Goal: Contribute content: Add original content to the website for others to see

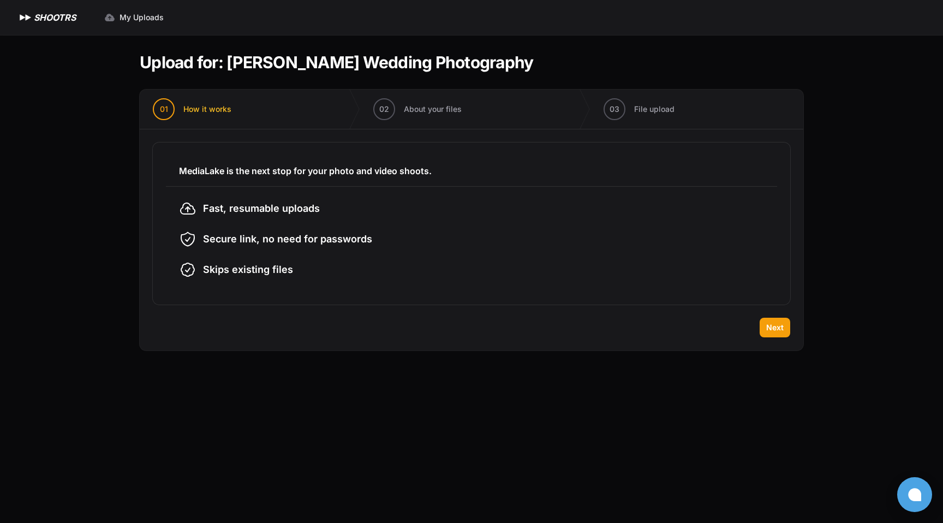
click at [771, 340] on div "Back Next" at bounding box center [471, 333] width 663 height 33
click at [772, 336] on button "Next" at bounding box center [774, 327] width 31 height 20
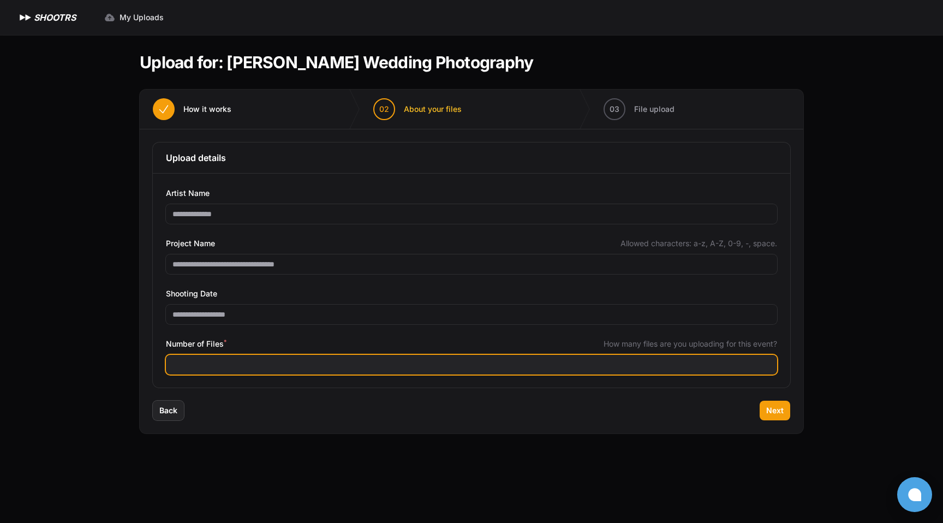
click at [491, 357] on input "Number of Files *" at bounding box center [471, 365] width 611 height 20
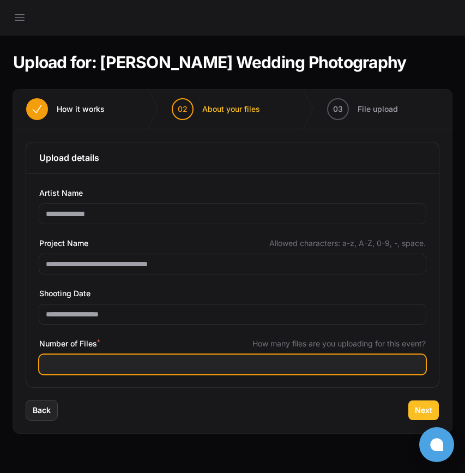
type input "****"
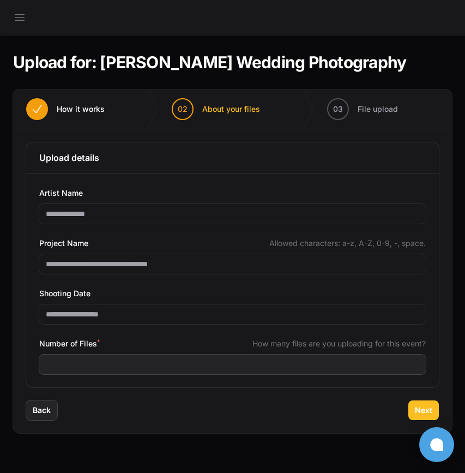
click at [427, 415] on span "Next" at bounding box center [423, 410] width 17 height 11
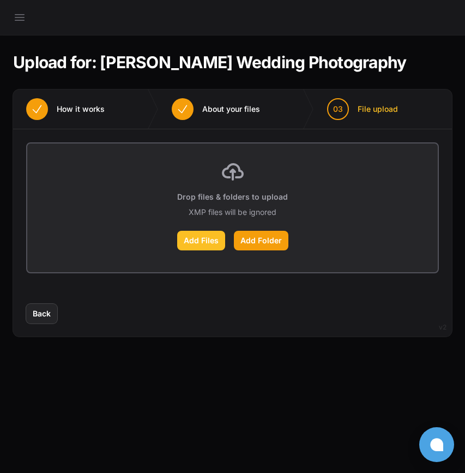
click at [206, 240] on label "Add Files" at bounding box center [201, 241] width 48 height 20
click at [0, 0] on input "Add Files" at bounding box center [0, 0] width 0 height 0
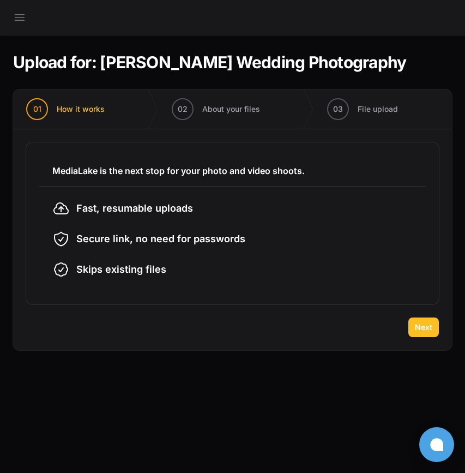
click at [413, 328] on button "Next" at bounding box center [424, 327] width 31 height 20
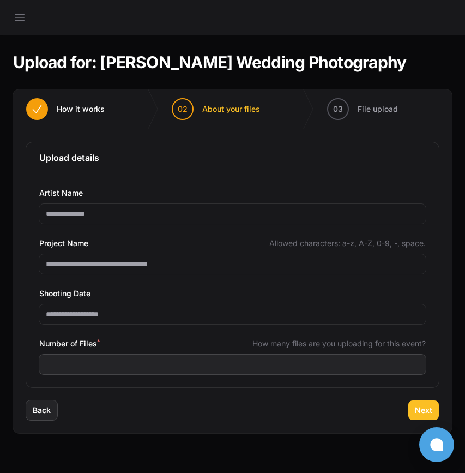
click at [424, 418] on button "Next" at bounding box center [424, 410] width 31 height 20
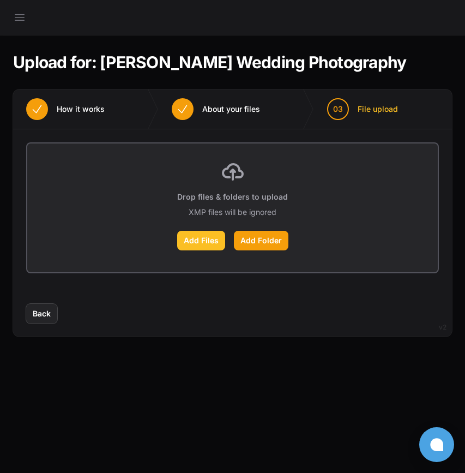
click at [191, 241] on label "Add Files" at bounding box center [201, 241] width 48 height 20
click at [0, 0] on input "Add Files" at bounding box center [0, 0] width 0 height 0
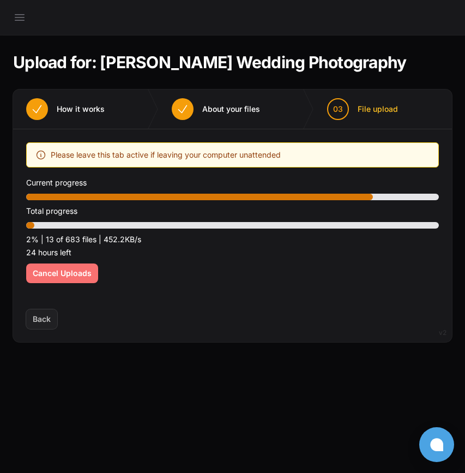
click at [81, 273] on span "Cancel Uploads" at bounding box center [62, 273] width 59 height 11
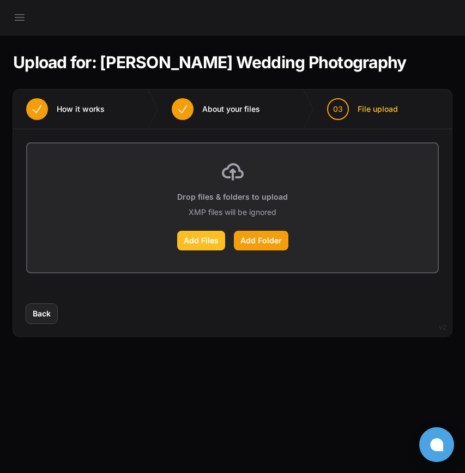
click at [209, 243] on label "Add Files" at bounding box center [201, 241] width 48 height 20
click at [0, 0] on input "Add Files" at bounding box center [0, 0] width 0 height 0
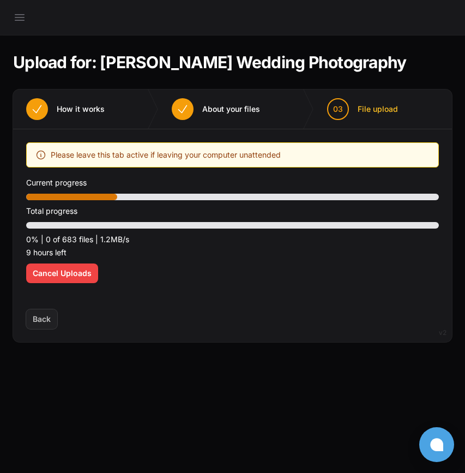
click at [231, 350] on section "Upload for: Brittany Spraglin Wedding Photography 01 How it works" at bounding box center [232, 197] width 439 height 325
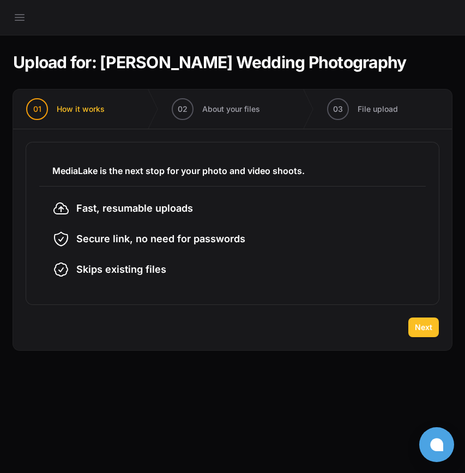
click at [431, 326] on span "Next" at bounding box center [423, 327] width 17 height 11
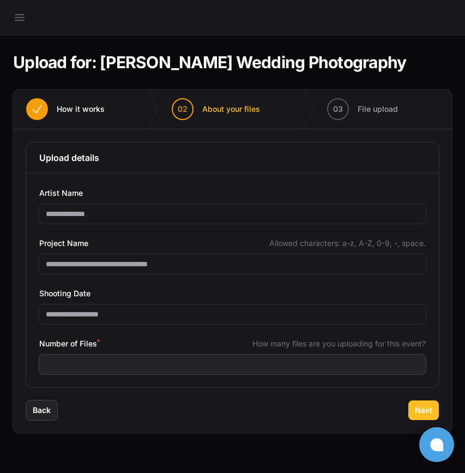
click at [417, 407] on span "Next" at bounding box center [423, 410] width 17 height 11
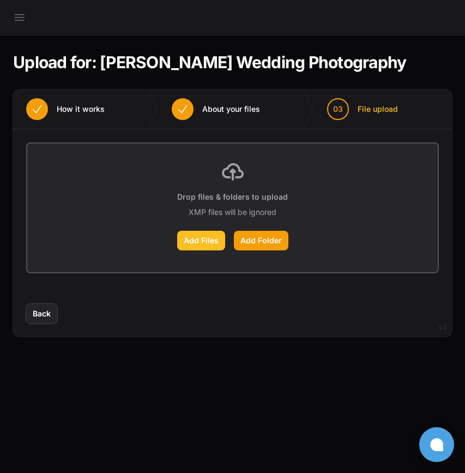
click at [194, 235] on label "Add Files" at bounding box center [201, 241] width 48 height 20
click at [0, 0] on input "Add Files" at bounding box center [0, 0] width 0 height 0
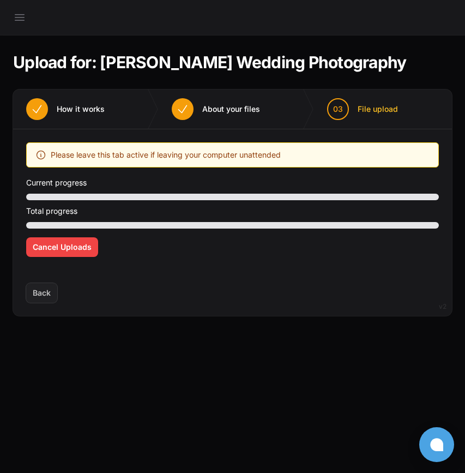
click at [160, 197] on div at bounding box center [232, 197] width 413 height 7
